Goal: Use online tool/utility

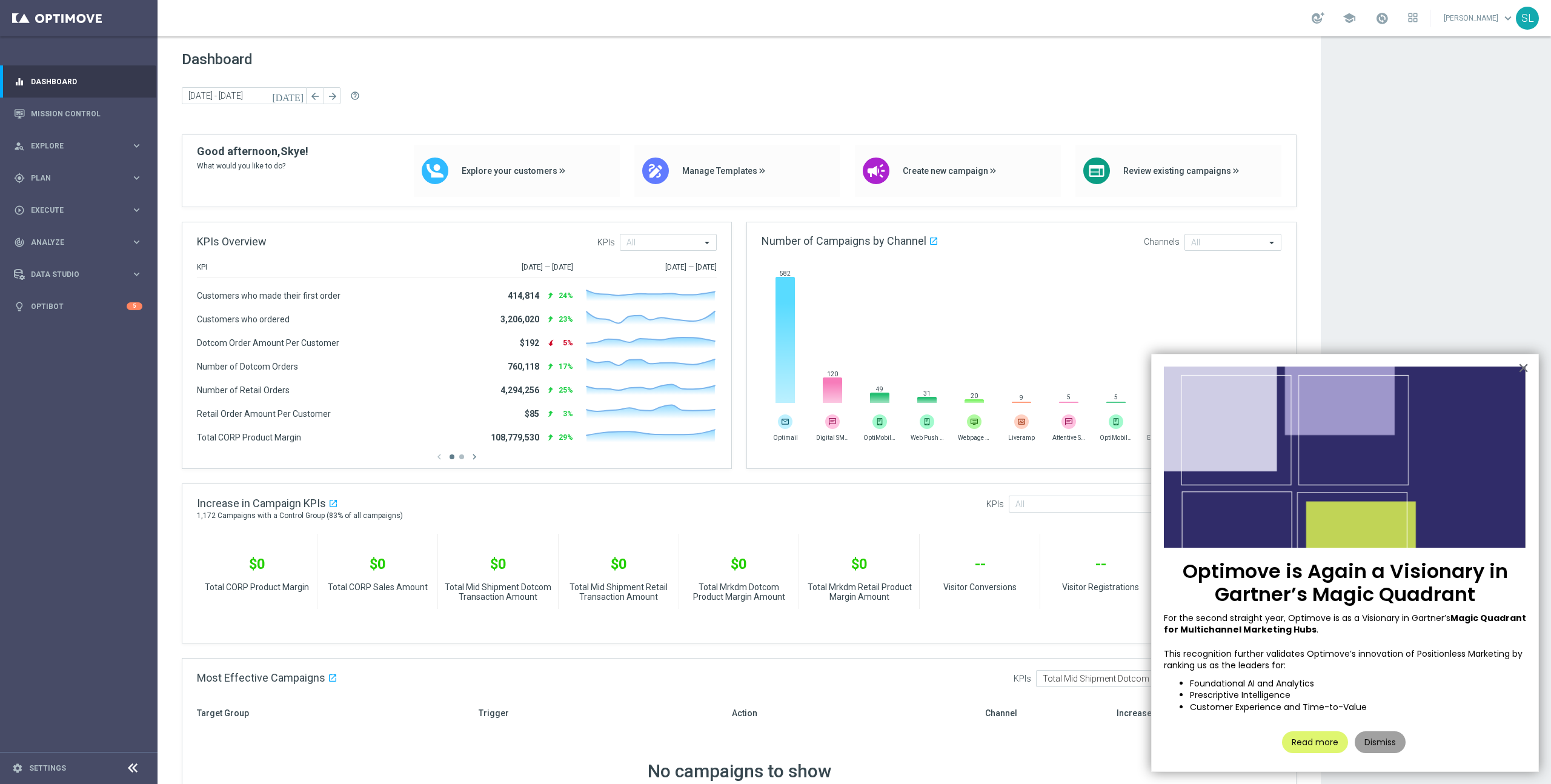
click at [1379, 740] on button "Dismiss" at bounding box center [1380, 742] width 51 height 22
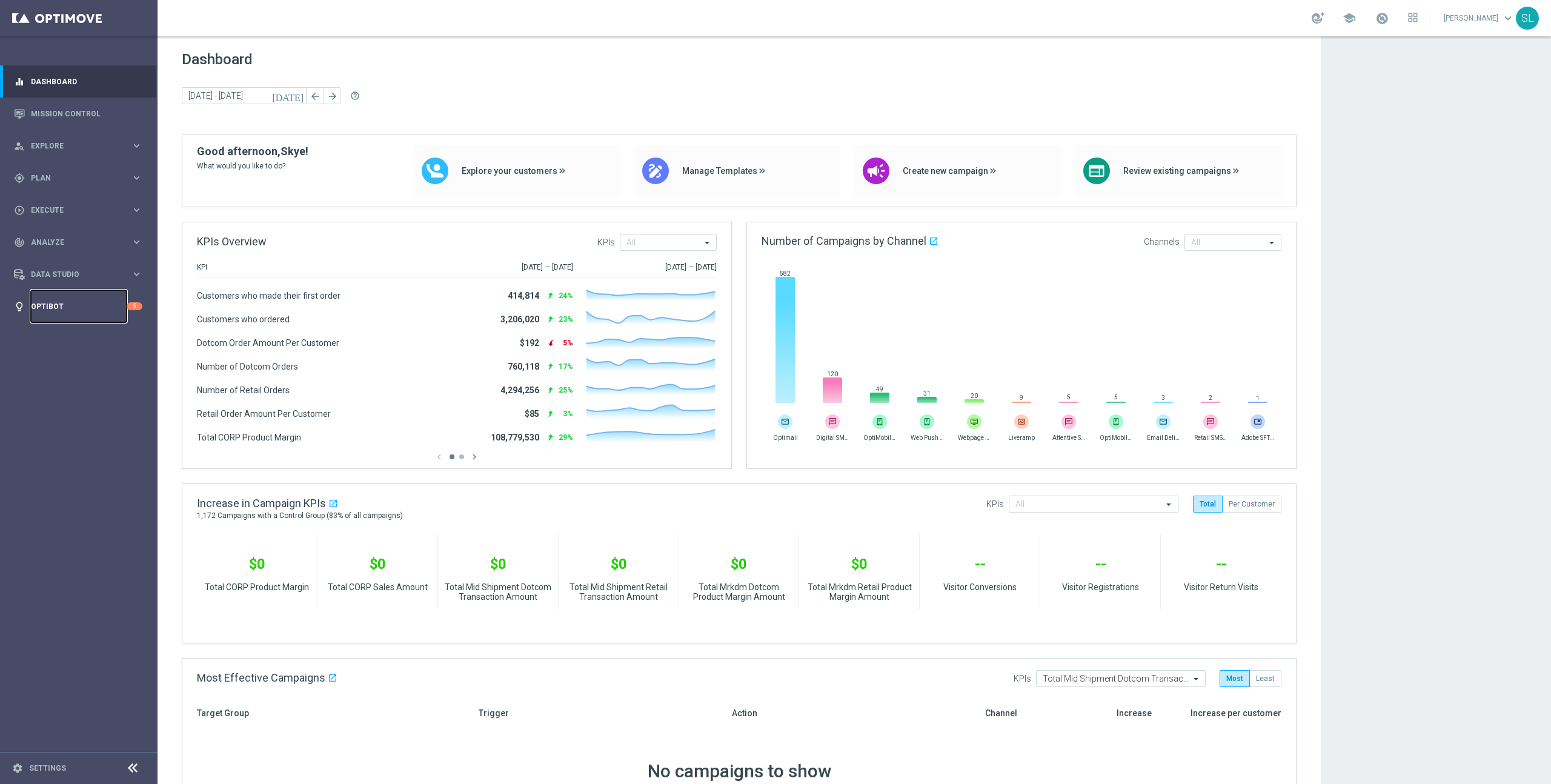
click at [71, 308] on link "Optibot" at bounding box center [79, 306] width 96 height 32
